Goal: Information Seeking & Learning: Learn about a topic

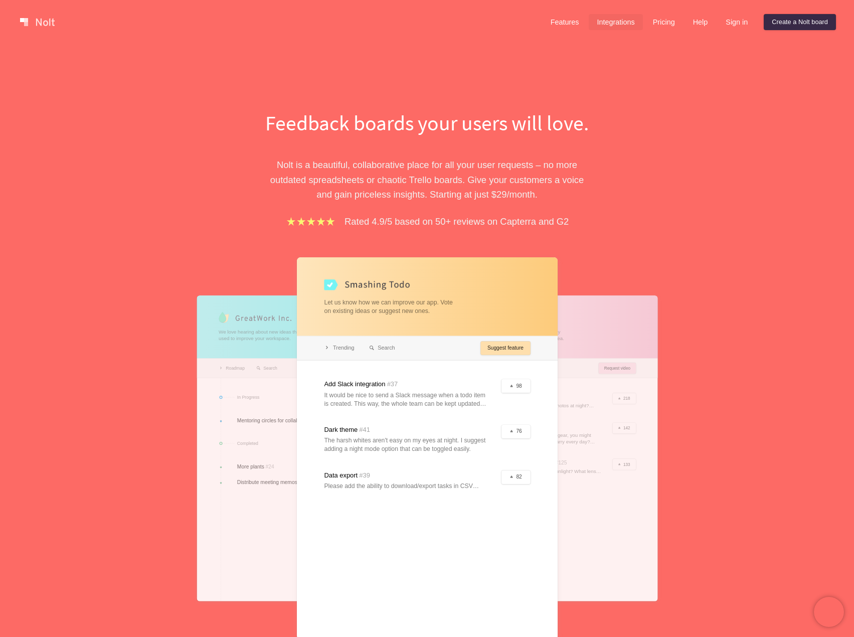
click at [640, 17] on link "Integrations" at bounding box center [615, 22] width 54 height 16
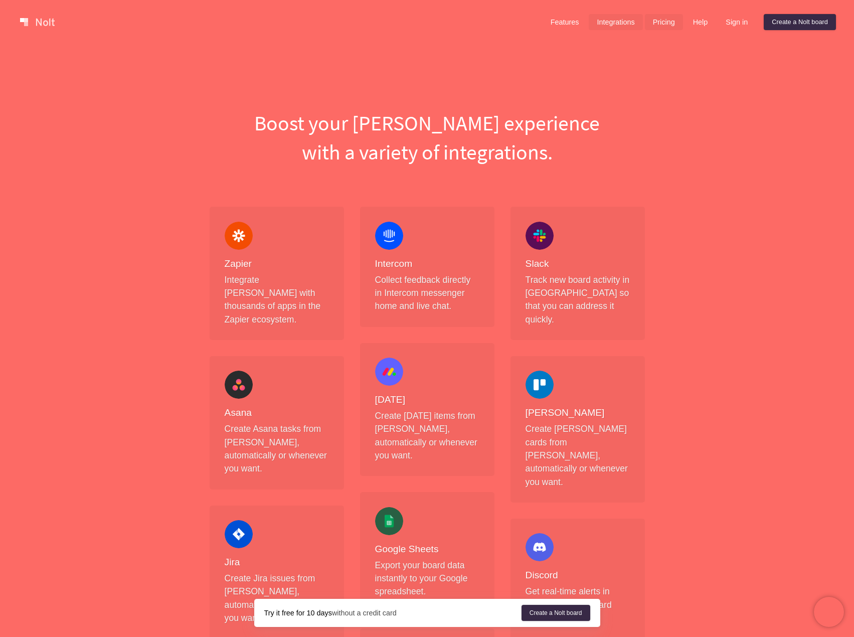
click at [676, 26] on link "Pricing" at bounding box center [664, 22] width 38 height 16
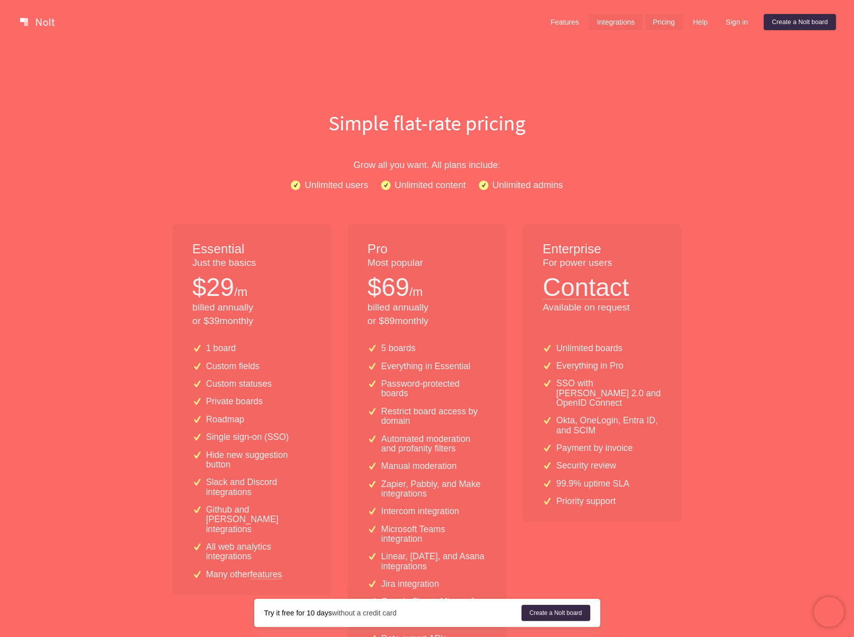
click at [606, 16] on link "Integrations" at bounding box center [615, 22] width 54 height 16
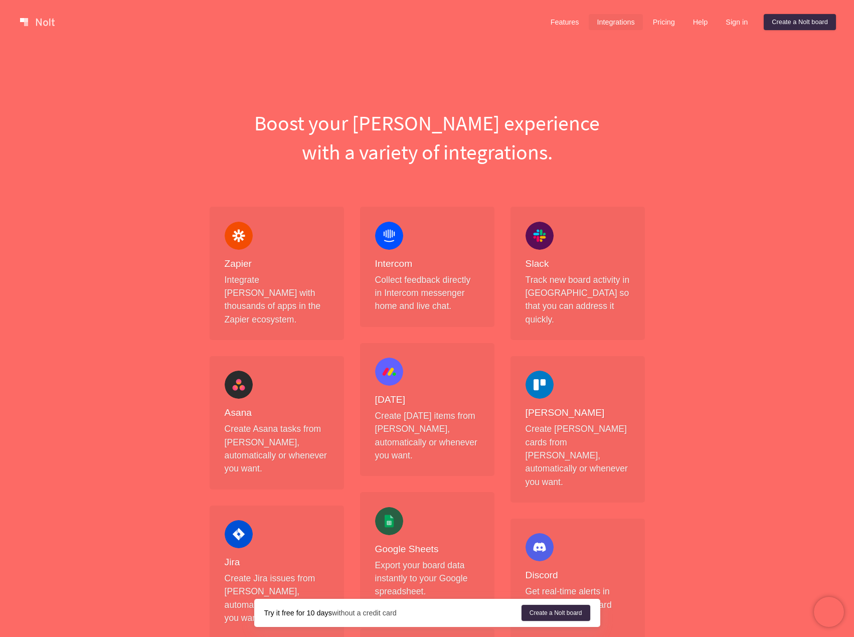
click at [263, 160] on h1 "Boost your [PERSON_NAME] experience with a variety of integrations." at bounding box center [427, 137] width 451 height 58
click at [661, 34] on div "Features Integrations Pricing Help Sign in Create a [PERSON_NAME] board Menu" at bounding box center [427, 22] width 854 height 44
click at [660, 30] on link "Pricing" at bounding box center [664, 22] width 38 height 16
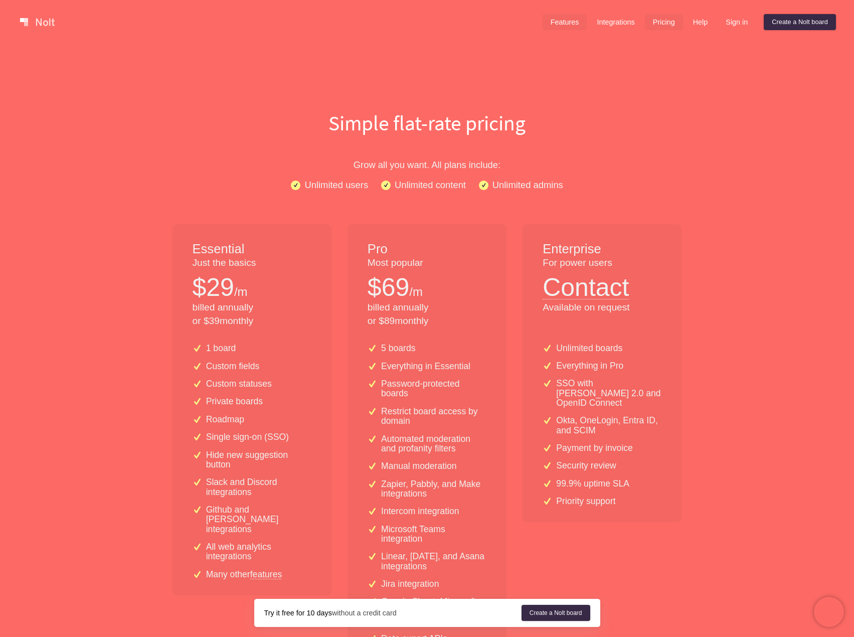
click at [574, 17] on link "Features" at bounding box center [564, 22] width 45 height 16
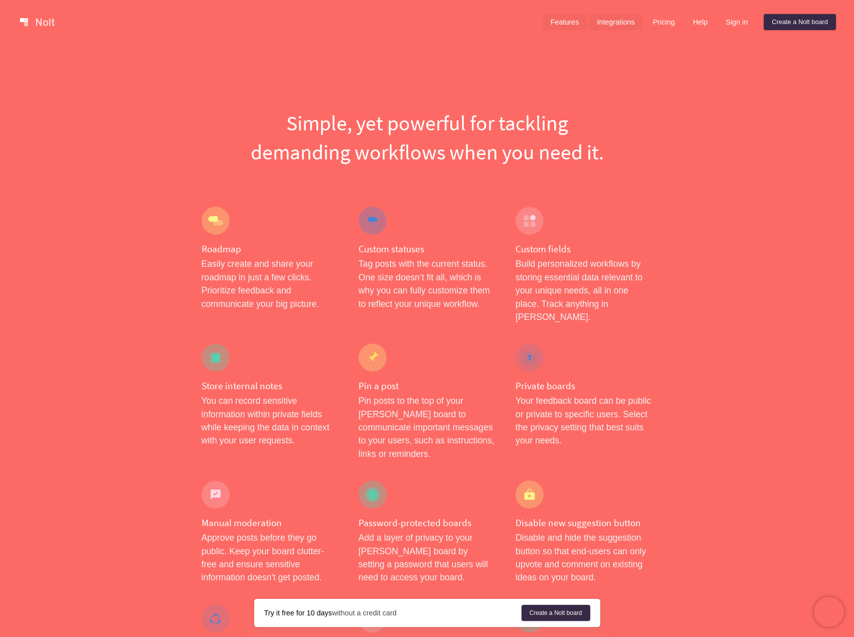
click at [609, 27] on link "Integrations" at bounding box center [615, 22] width 54 height 16
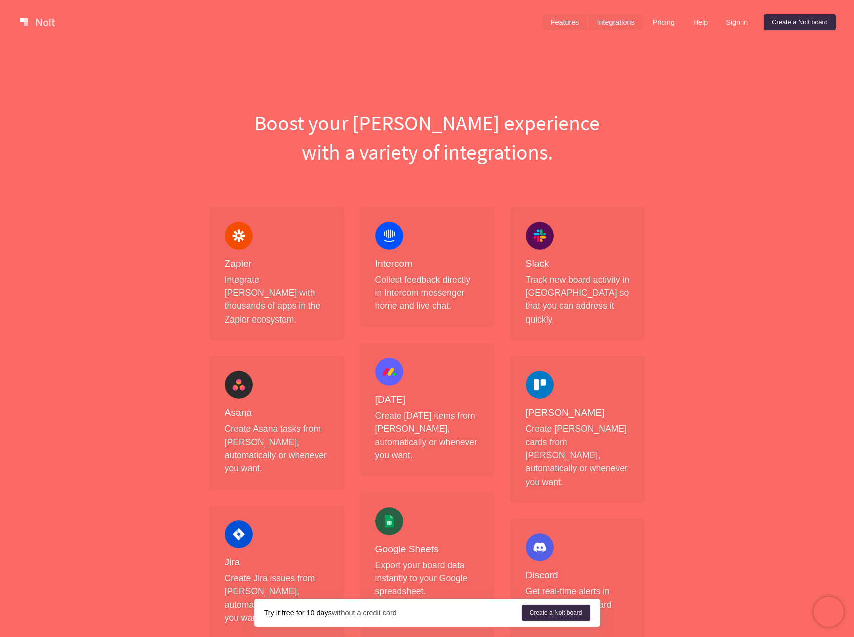
click at [565, 21] on link "Features" at bounding box center [564, 22] width 45 height 16
